Goal: Task Accomplishment & Management: Use online tool/utility

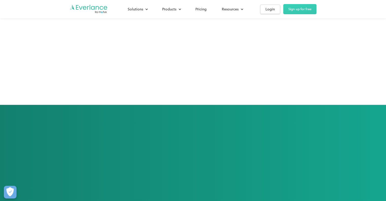
scroll to position [1536, 0]
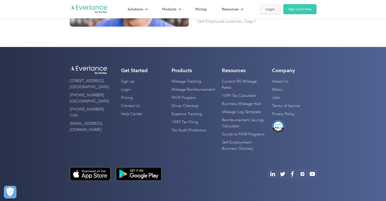
click at [272, 7] on div "Login" at bounding box center [269, 9] width 9 height 6
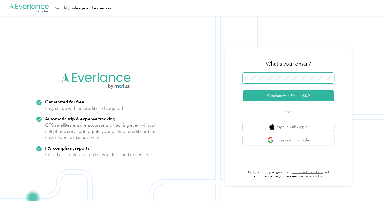
click at [274, 74] on span at bounding box center [288, 78] width 91 height 11
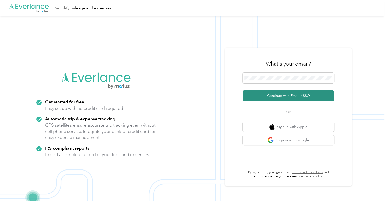
click at [300, 97] on button "Continue with Email / SSO" at bounding box center [288, 95] width 91 height 11
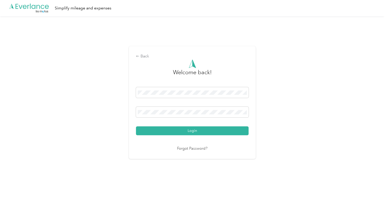
click at [136, 126] on button "Login" at bounding box center [192, 130] width 113 height 9
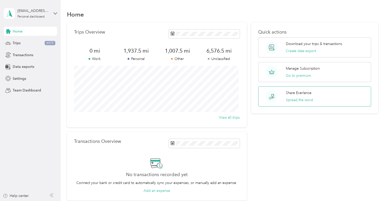
click at [266, 97] on circle at bounding box center [272, 96] width 12 height 12
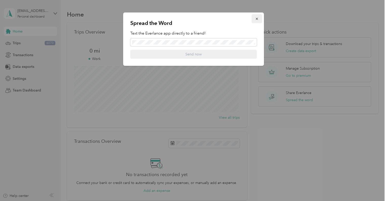
click at [257, 18] on icon "button" at bounding box center [257, 19] width 4 height 4
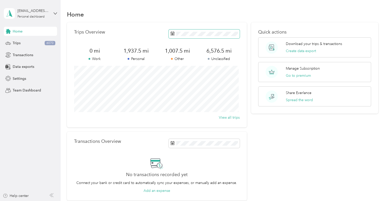
click at [230, 31] on span at bounding box center [204, 33] width 71 height 9
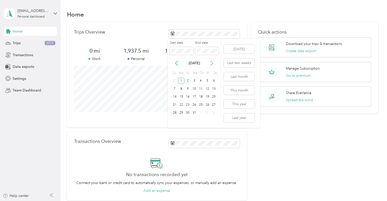
click at [212, 63] on icon at bounding box center [211, 63] width 5 height 5
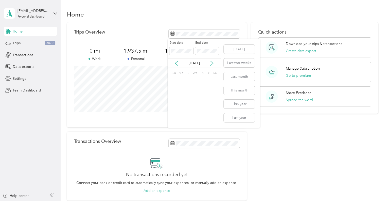
click at [212, 63] on icon at bounding box center [211, 63] width 5 height 5
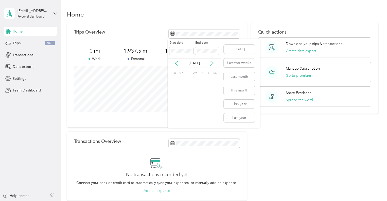
click at [212, 63] on icon at bounding box center [211, 63] width 5 height 5
click at [177, 65] on icon at bounding box center [176, 63] width 5 height 5
click at [187, 111] on div "31" at bounding box center [187, 113] width 7 height 6
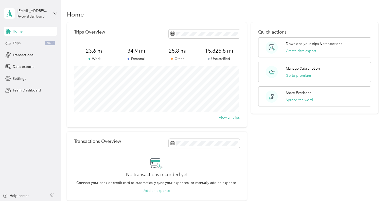
click at [14, 43] on span "Trips" at bounding box center [17, 42] width 8 height 5
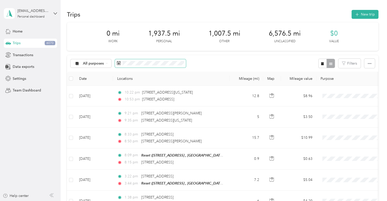
click at [120, 62] on icon at bounding box center [119, 63] width 4 height 4
click at [117, 62] on icon at bounding box center [119, 63] width 4 height 4
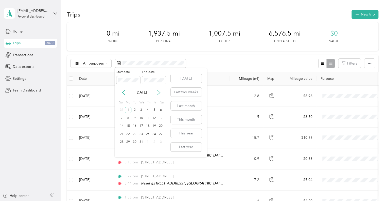
click at [158, 92] on icon at bounding box center [158, 92] width 5 height 5
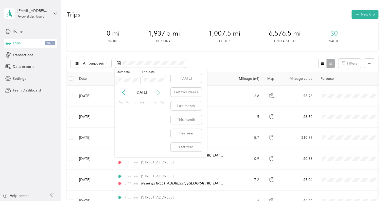
click at [158, 92] on icon at bounding box center [158, 92] width 5 height 5
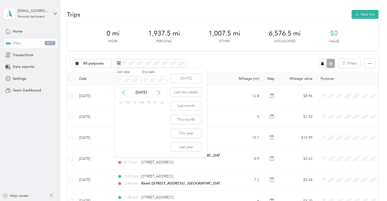
click at [158, 92] on icon at bounding box center [158, 92] width 5 height 5
click at [125, 91] on icon at bounding box center [123, 92] width 5 height 5
click at [135, 142] on div "31" at bounding box center [134, 142] width 7 height 6
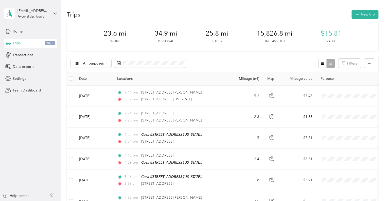
click at [272, 61] on div "All purposes Filters" at bounding box center [222, 63] width 311 height 16
click at [368, 63] on icon "button" at bounding box center [370, 63] width 4 height 1
click at [358, 82] on span "Export" at bounding box center [361, 82] width 11 height 4
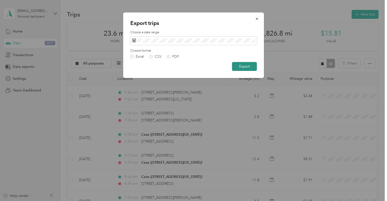
click at [247, 65] on button "Export" at bounding box center [244, 66] width 25 height 9
